Goal: Information Seeking & Learning: Learn about a topic

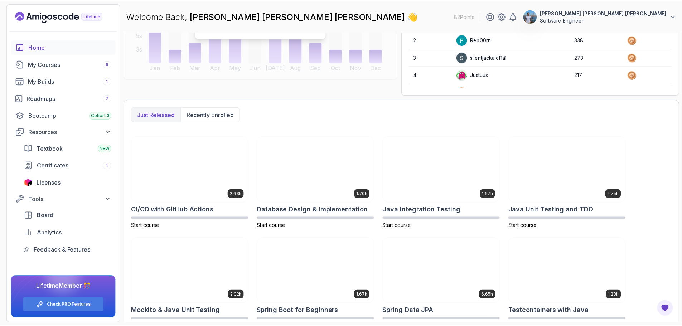
scroll to position [97, 0]
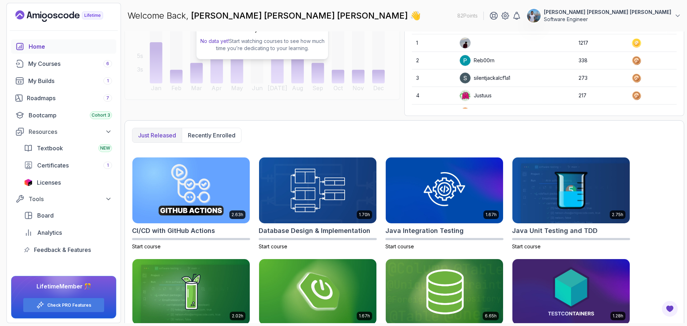
click at [68, 13] on icon "Landing page" at bounding box center [59, 15] width 88 height 11
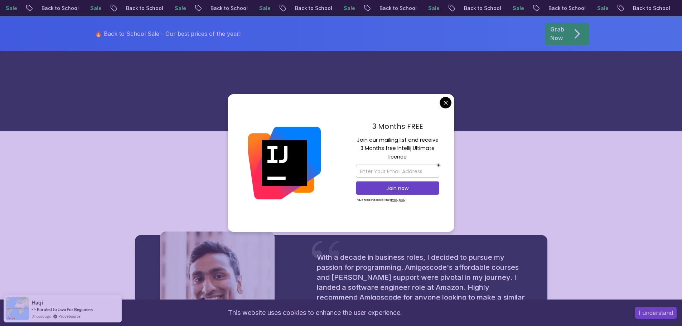
scroll to position [787, 0]
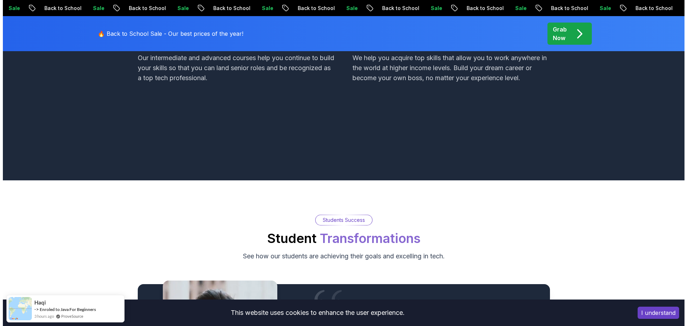
scroll to position [0, 0]
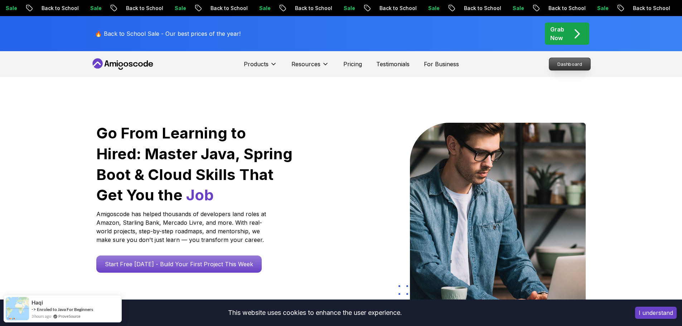
click at [573, 63] on p "Dashboard" at bounding box center [569, 64] width 41 height 12
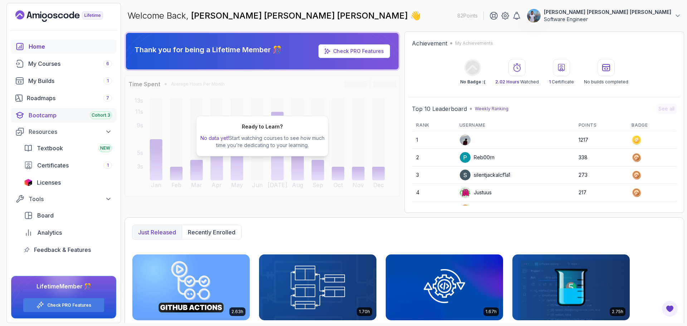
click at [51, 114] on div "Bootcamp Cohort 3" at bounding box center [70, 115] width 83 height 9
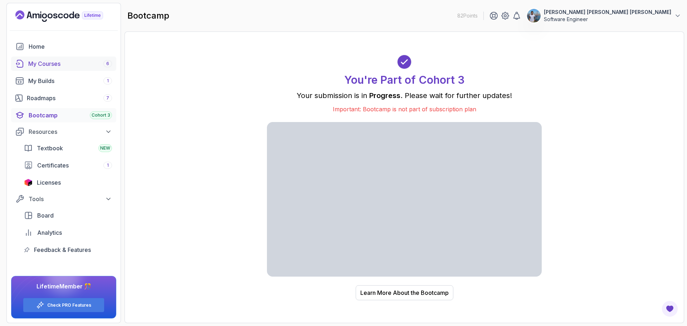
click at [57, 62] on div "My Courses 6" at bounding box center [70, 63] width 84 height 9
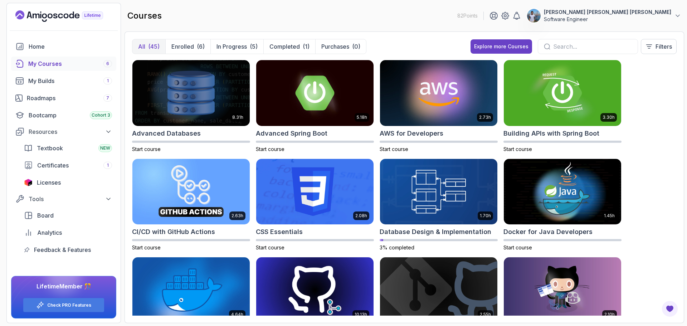
click at [141, 48] on p "All" at bounding box center [141, 46] width 7 height 9
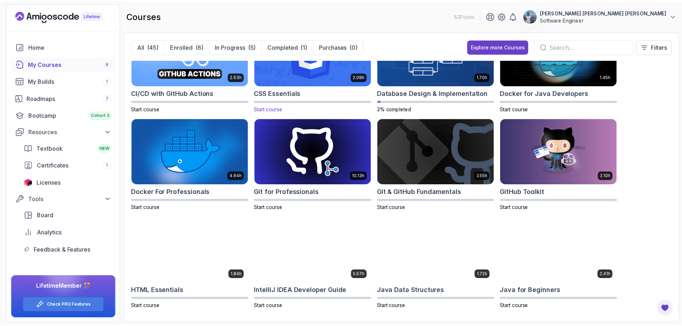
scroll to position [143, 0]
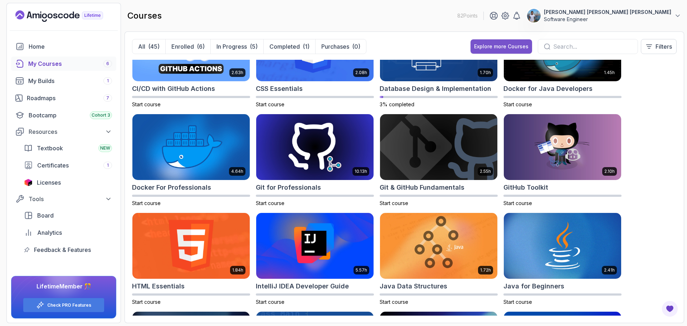
click at [515, 47] on div "Explore more Courses" at bounding box center [501, 46] width 54 height 7
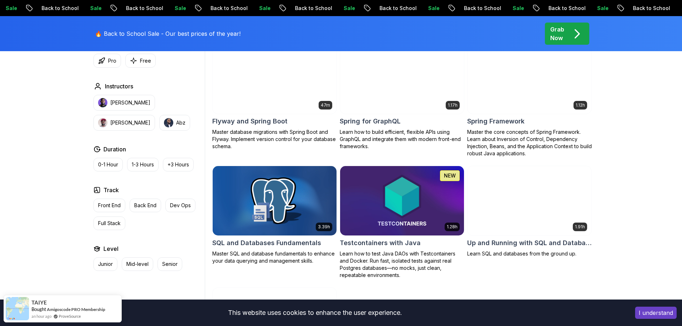
scroll to position [1825, 0]
